Goal: Find specific page/section: Locate item on page

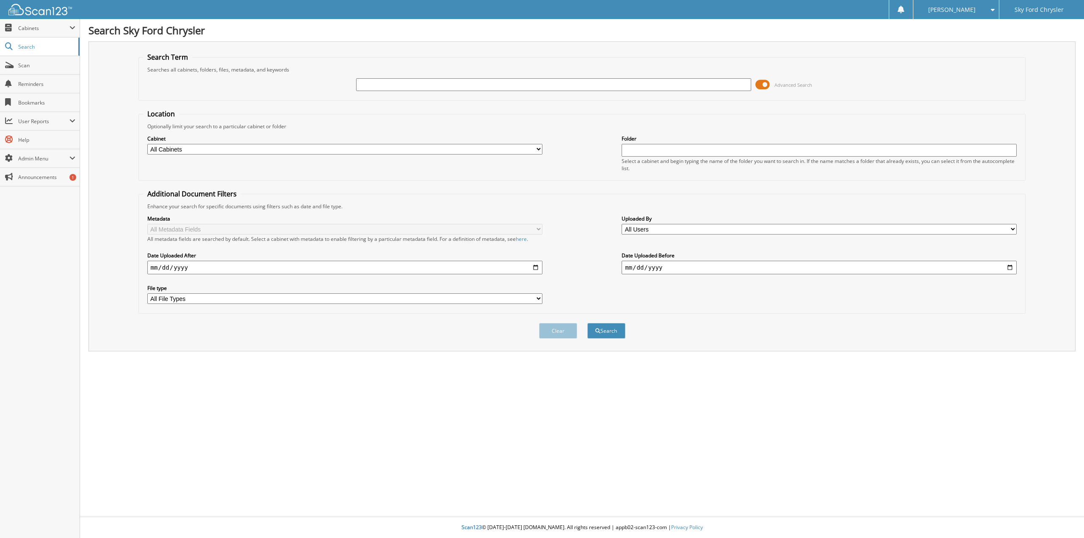
click at [381, 86] on input "text" at bounding box center [553, 84] width 395 height 13
type input "8214404"
click at [587, 323] on button "Search" at bounding box center [606, 331] width 38 height 16
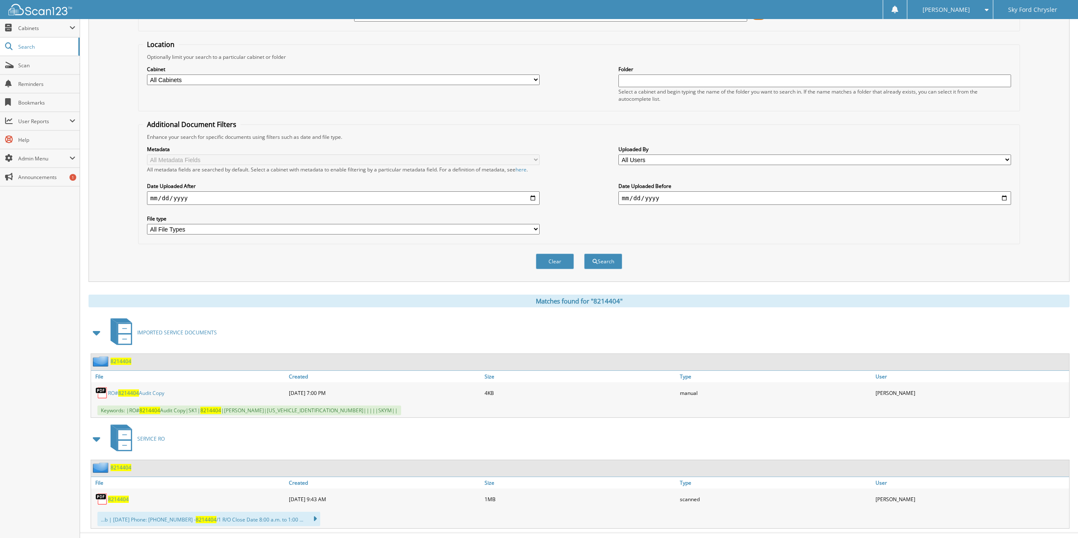
scroll to position [86, 0]
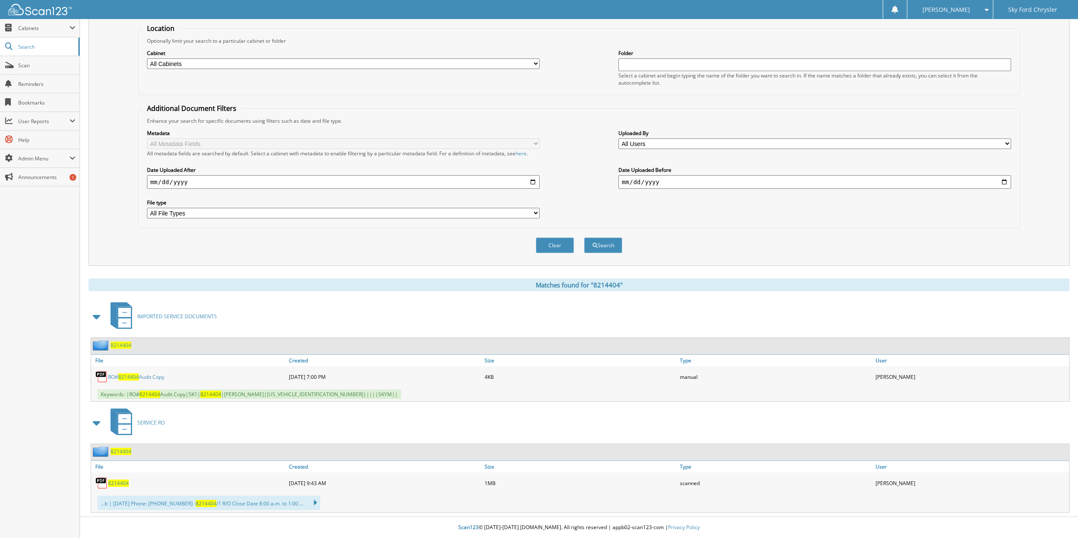
click at [121, 482] on span "8214404" at bounding box center [118, 483] width 21 height 7
click at [144, 376] on link "RO# 8214404 Audit Copy" at bounding box center [136, 377] width 56 height 7
click at [116, 483] on span "8214404" at bounding box center [118, 483] width 21 height 7
